Goal: Task Accomplishment & Management: Use online tool/utility

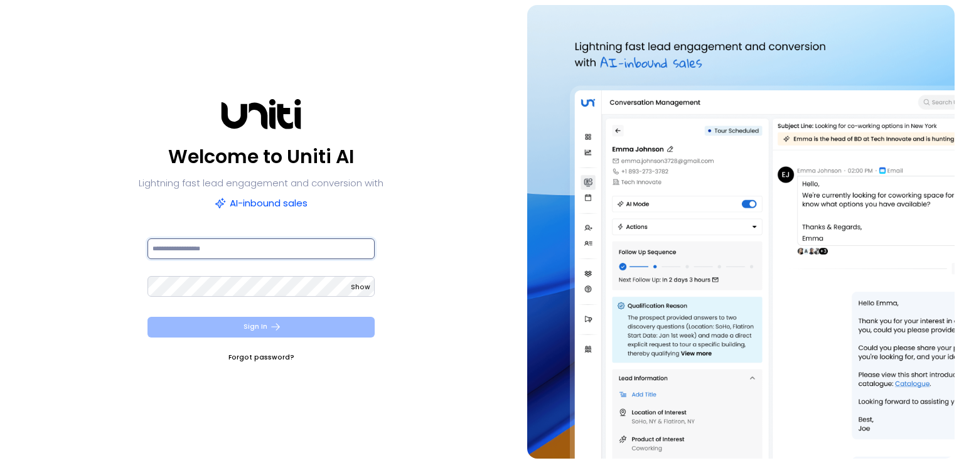
type input "**********"
click at [245, 327] on button "Sign In" at bounding box center [261, 327] width 228 height 21
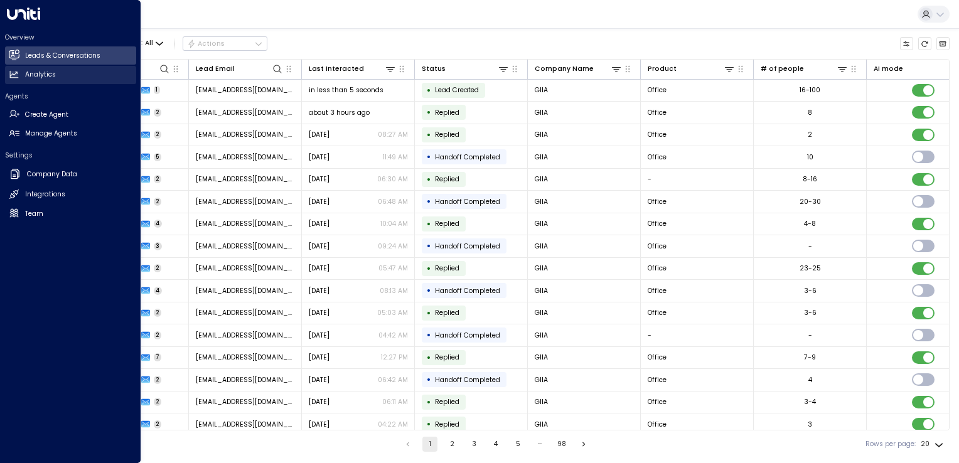
click at [13, 73] on icon at bounding box center [14, 74] width 8 height 7
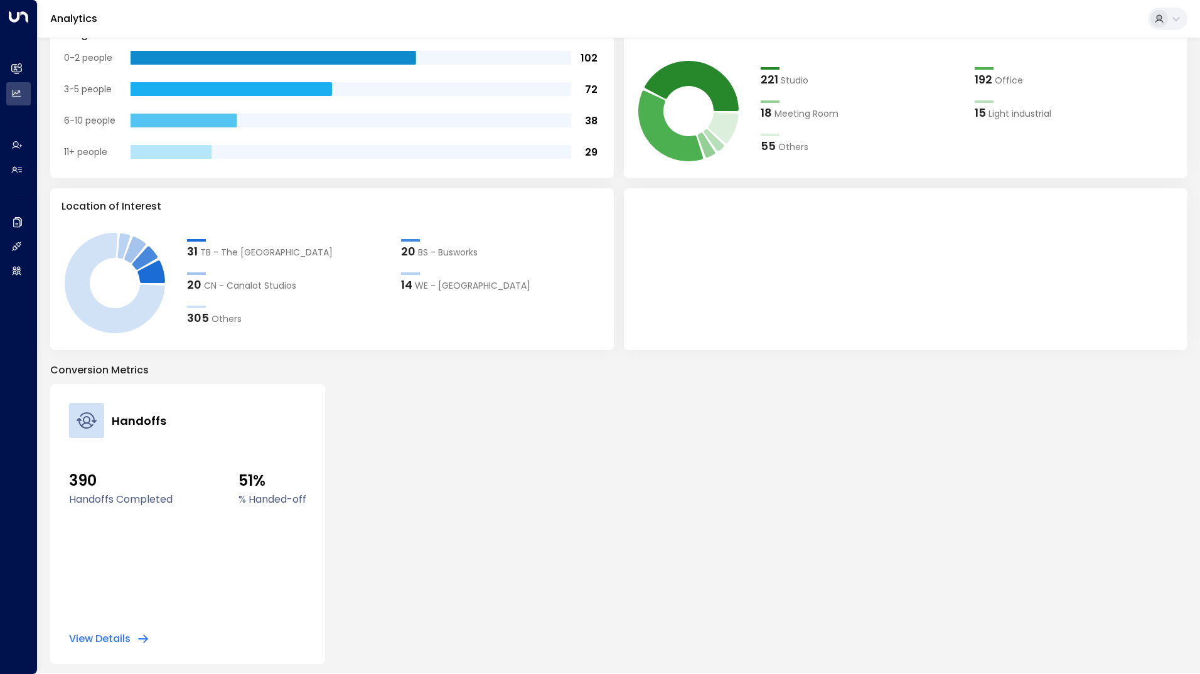
scroll to position [265, 0]
